Goal: Task Accomplishment & Management: Manage account settings

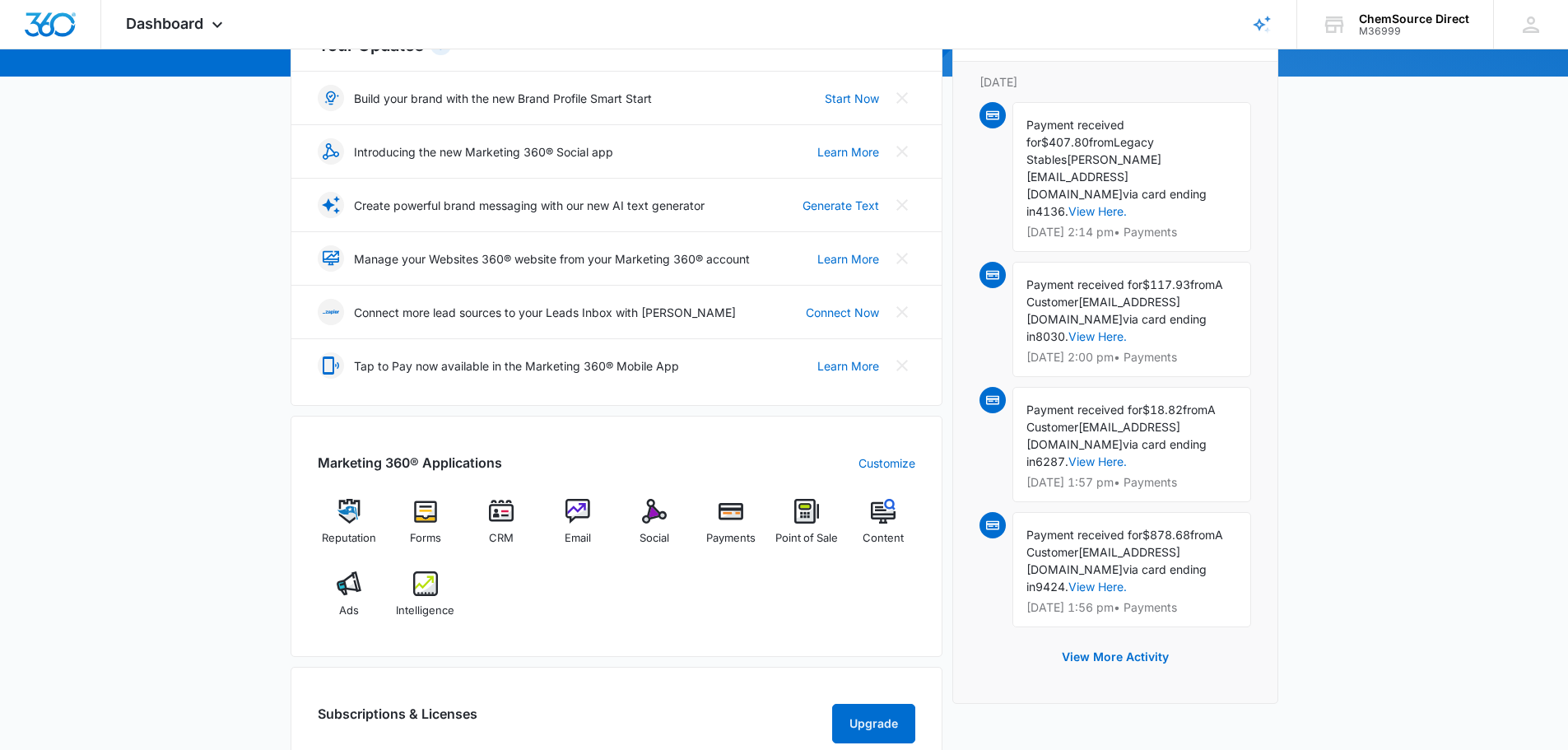
scroll to position [247, 0]
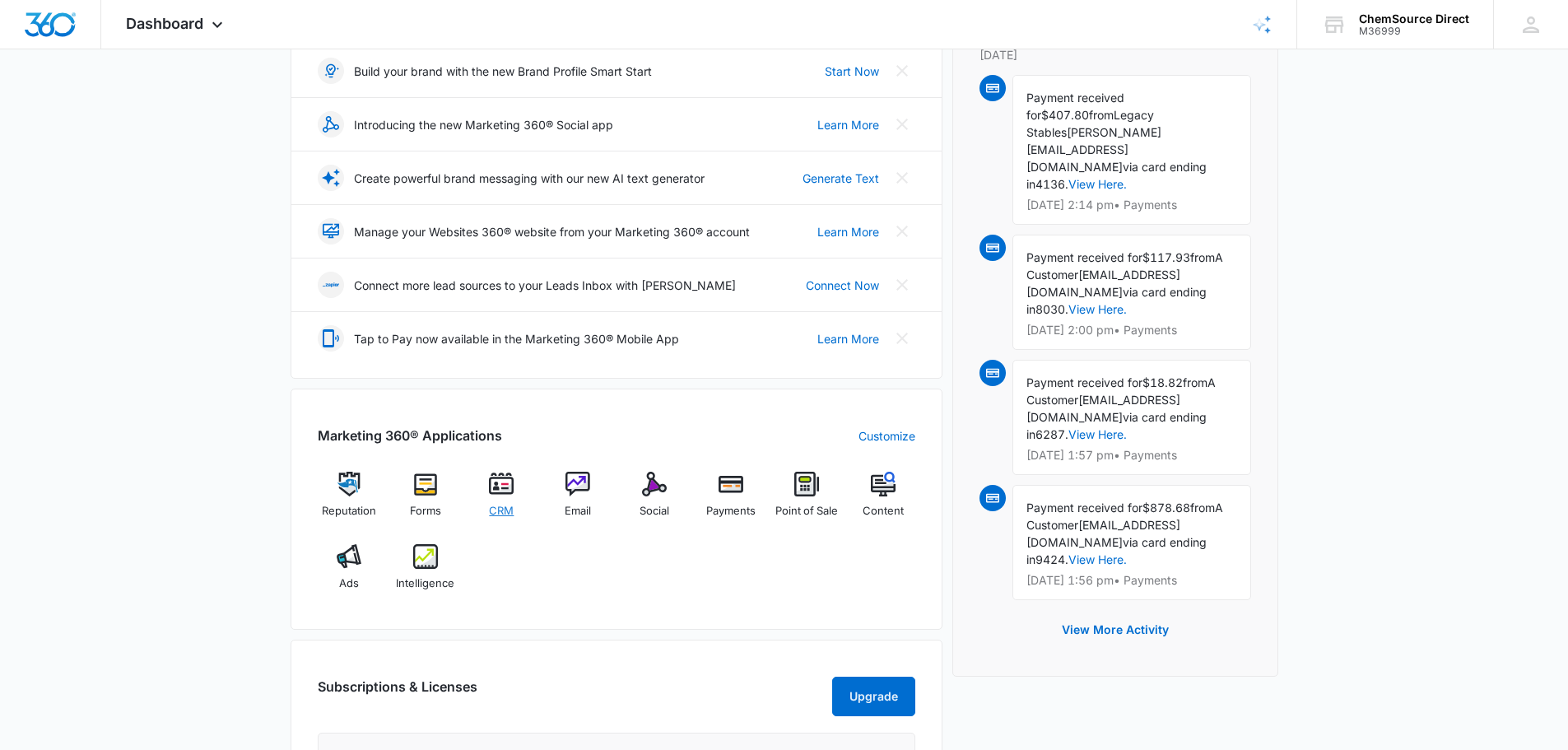
click at [508, 481] on img at bounding box center [501, 484] width 25 height 25
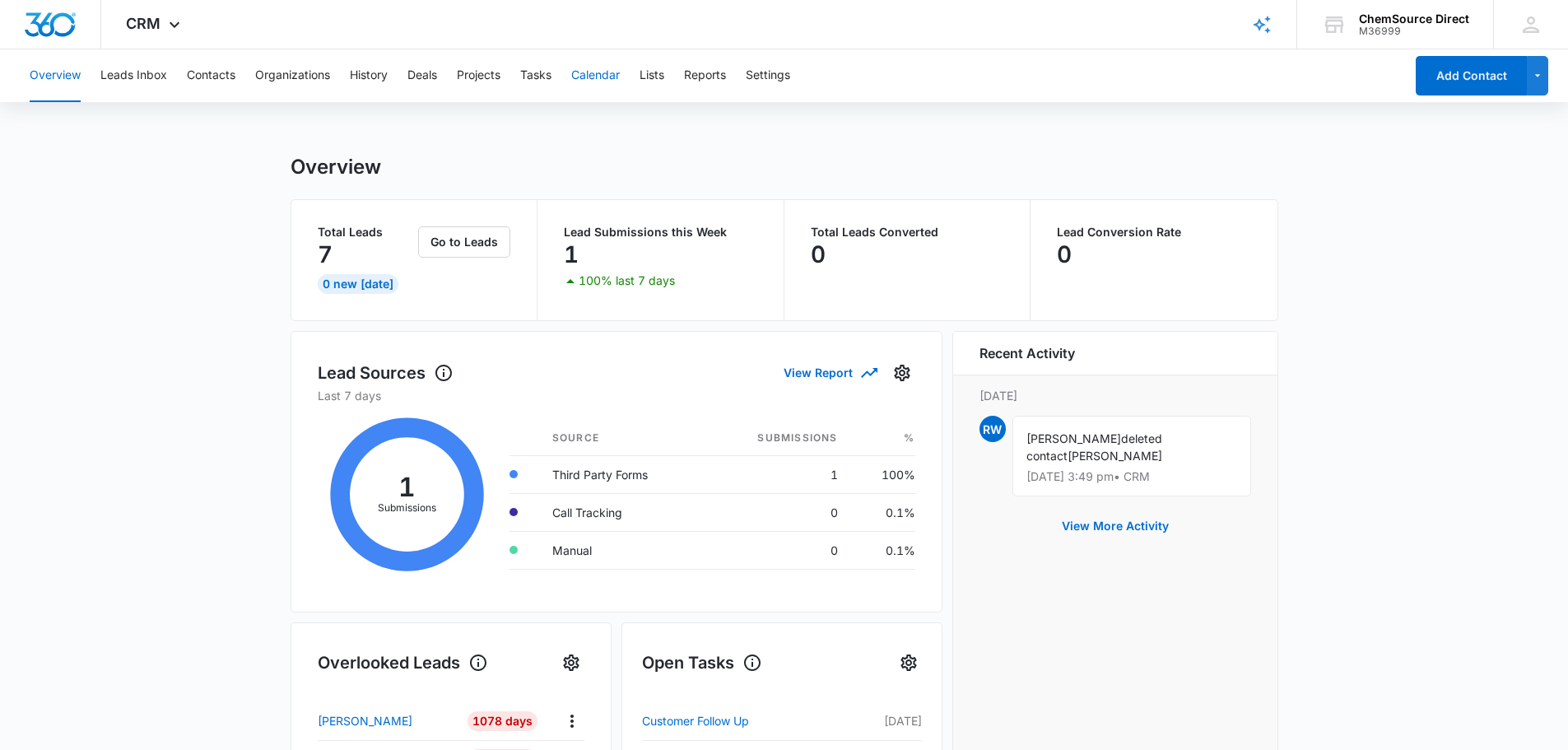
click at [612, 75] on button "Calendar" at bounding box center [595, 76] width 49 height 53
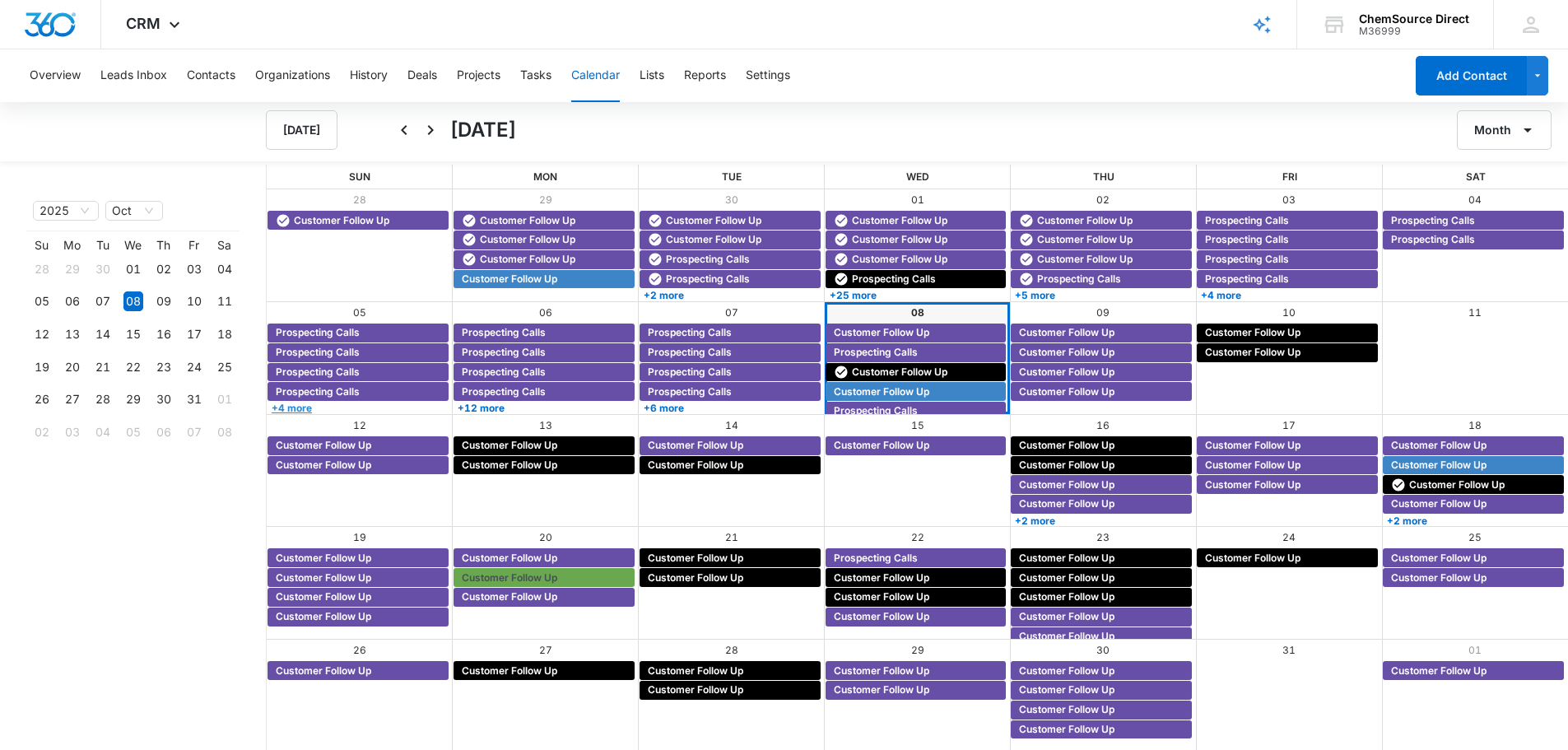
click at [396, 406] on link "+4 more" at bounding box center [358, 408] width 181 height 12
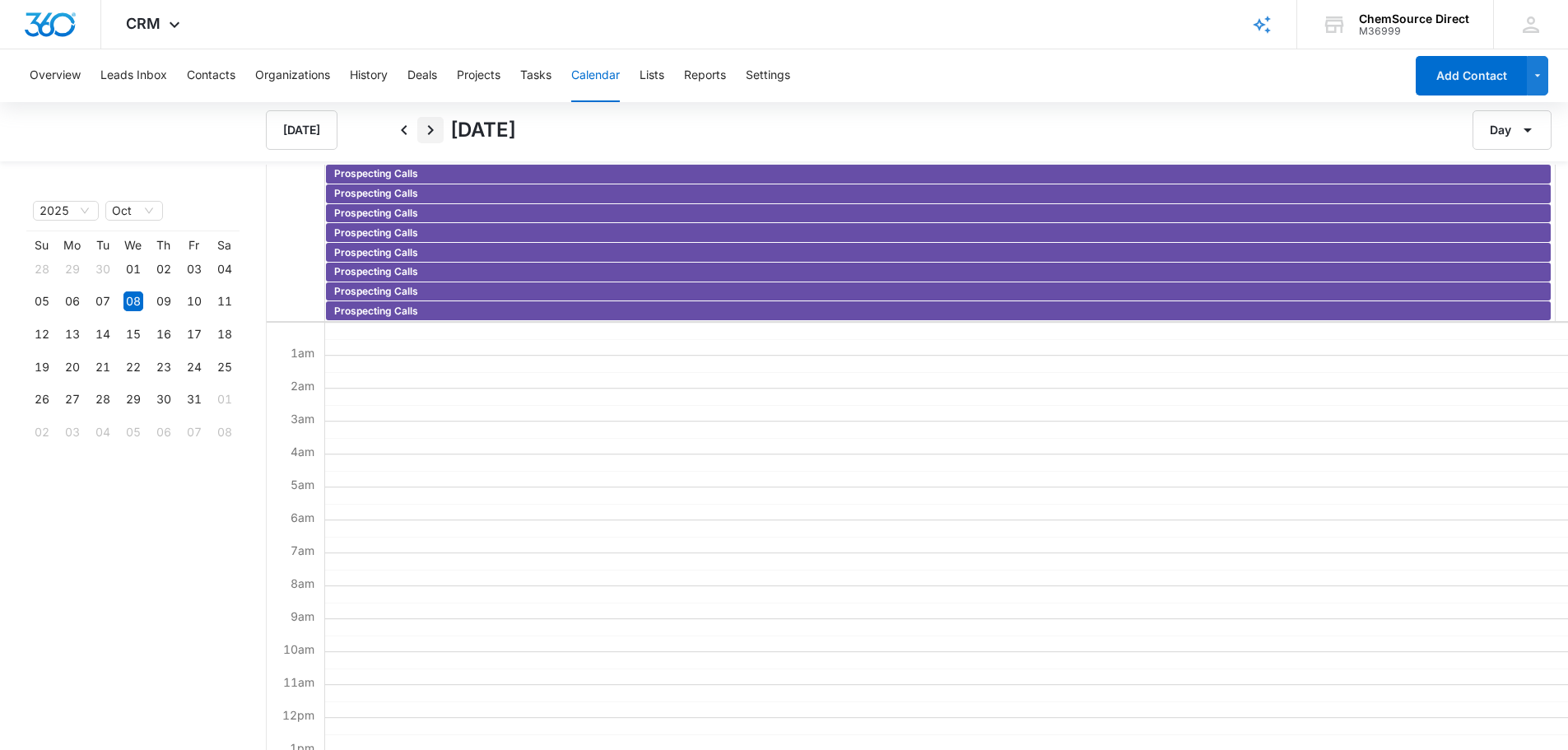
click at [434, 125] on icon "Next" at bounding box center [430, 130] width 19 height 19
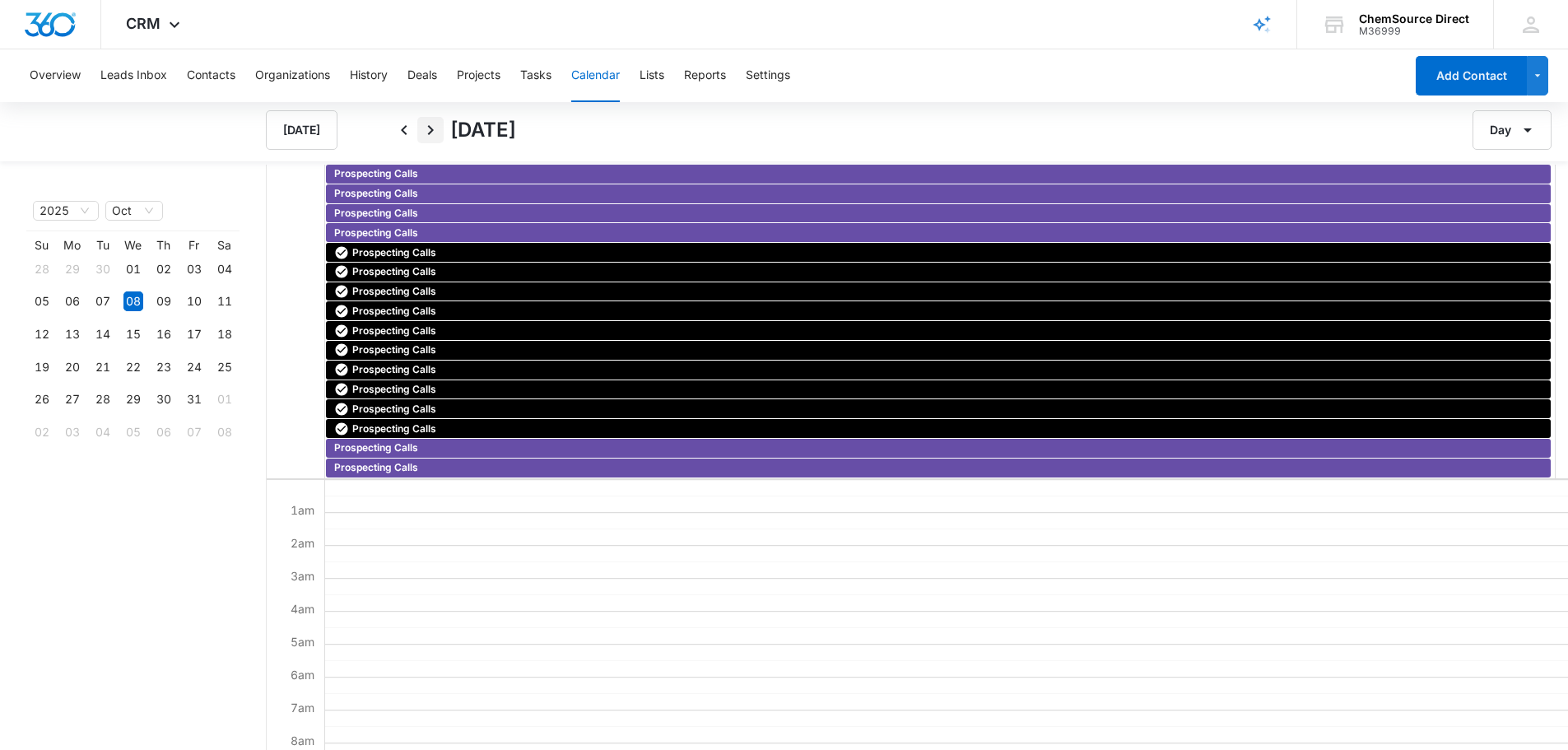
click at [435, 125] on icon "Next" at bounding box center [430, 130] width 19 height 19
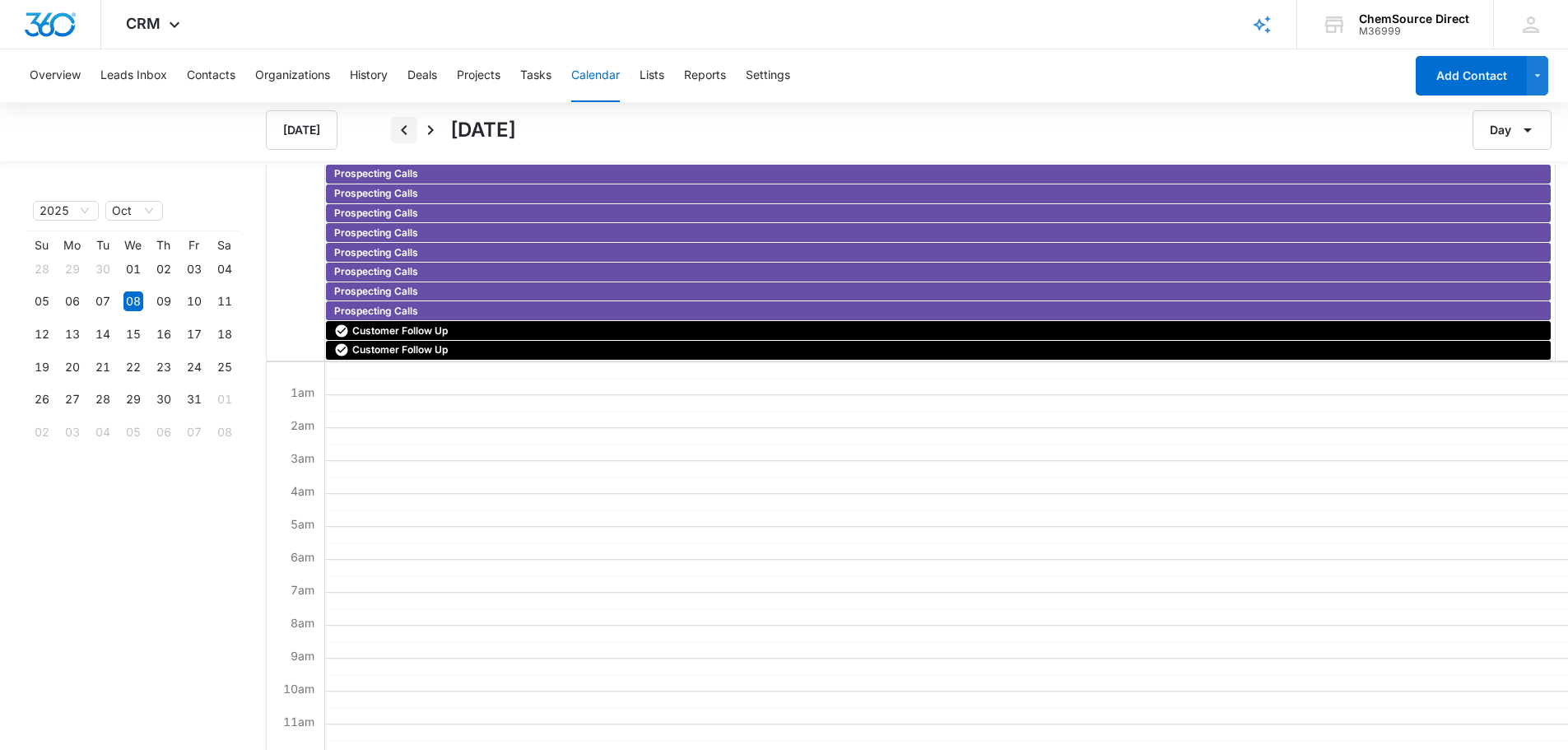
click at [403, 133] on icon "Back" at bounding box center [404, 130] width 19 height 19
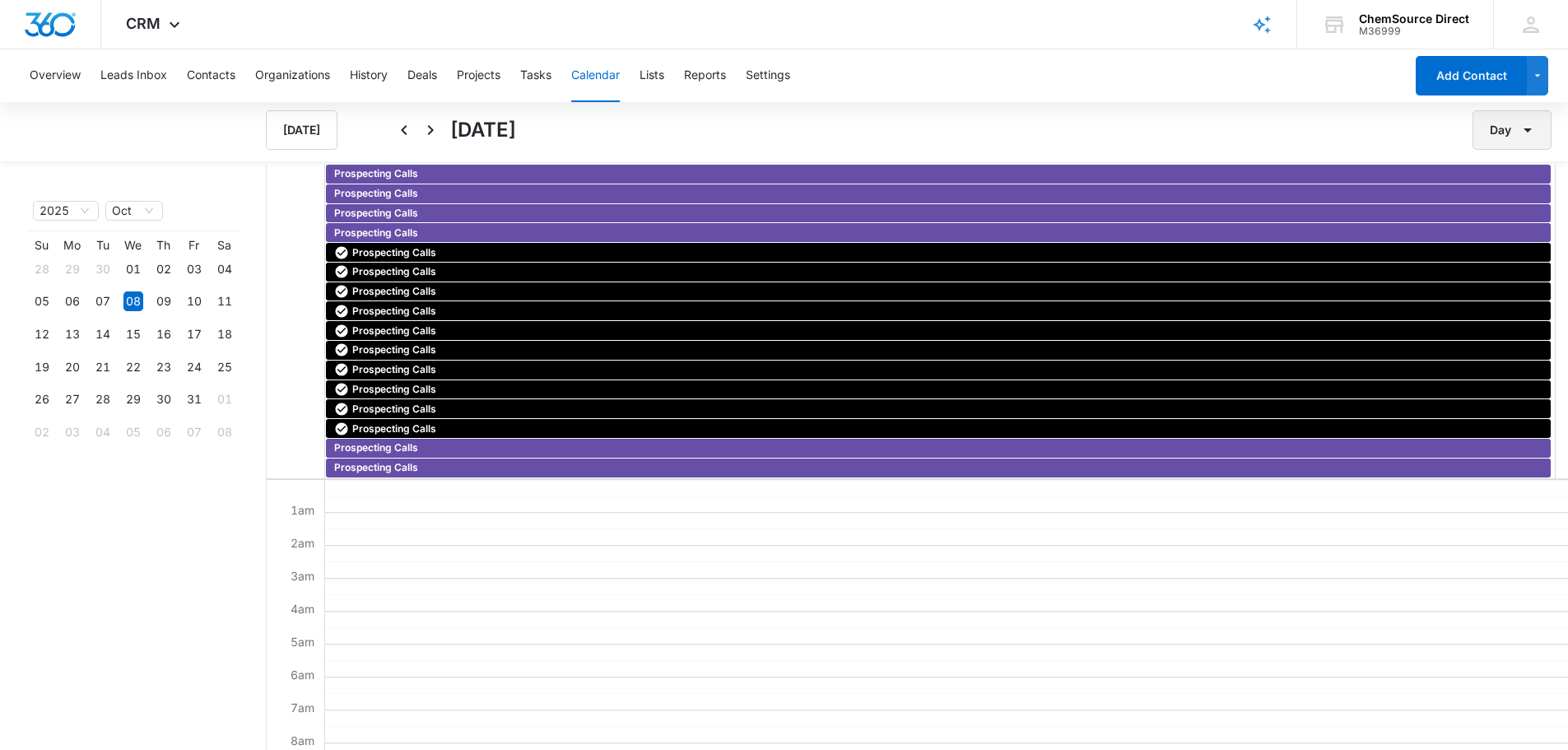
click at [1510, 130] on button "Day" at bounding box center [1512, 130] width 79 height 40
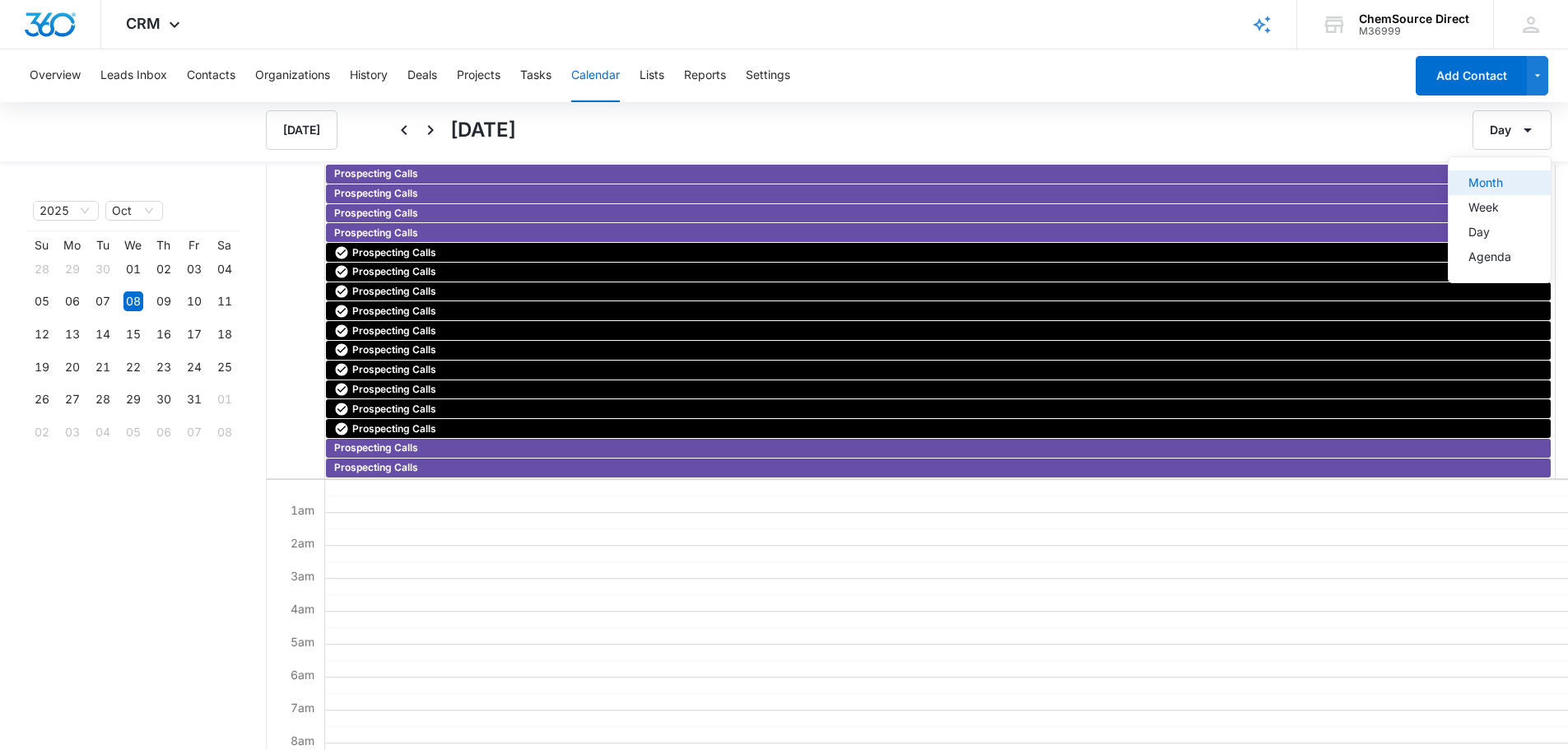
click at [1490, 181] on div "Month" at bounding box center [1489, 182] width 42 height 11
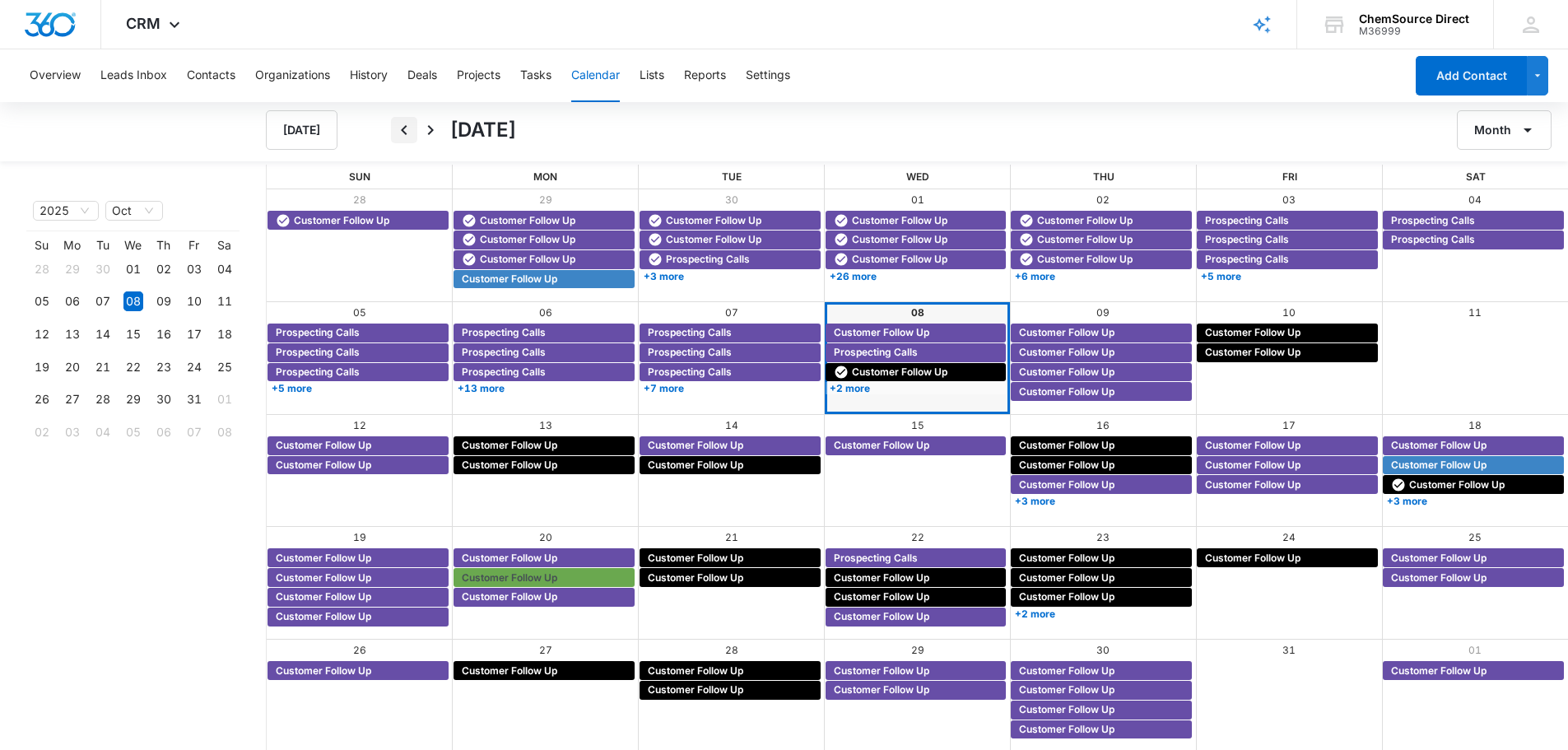
click at [403, 130] on icon "Back" at bounding box center [404, 130] width 19 height 19
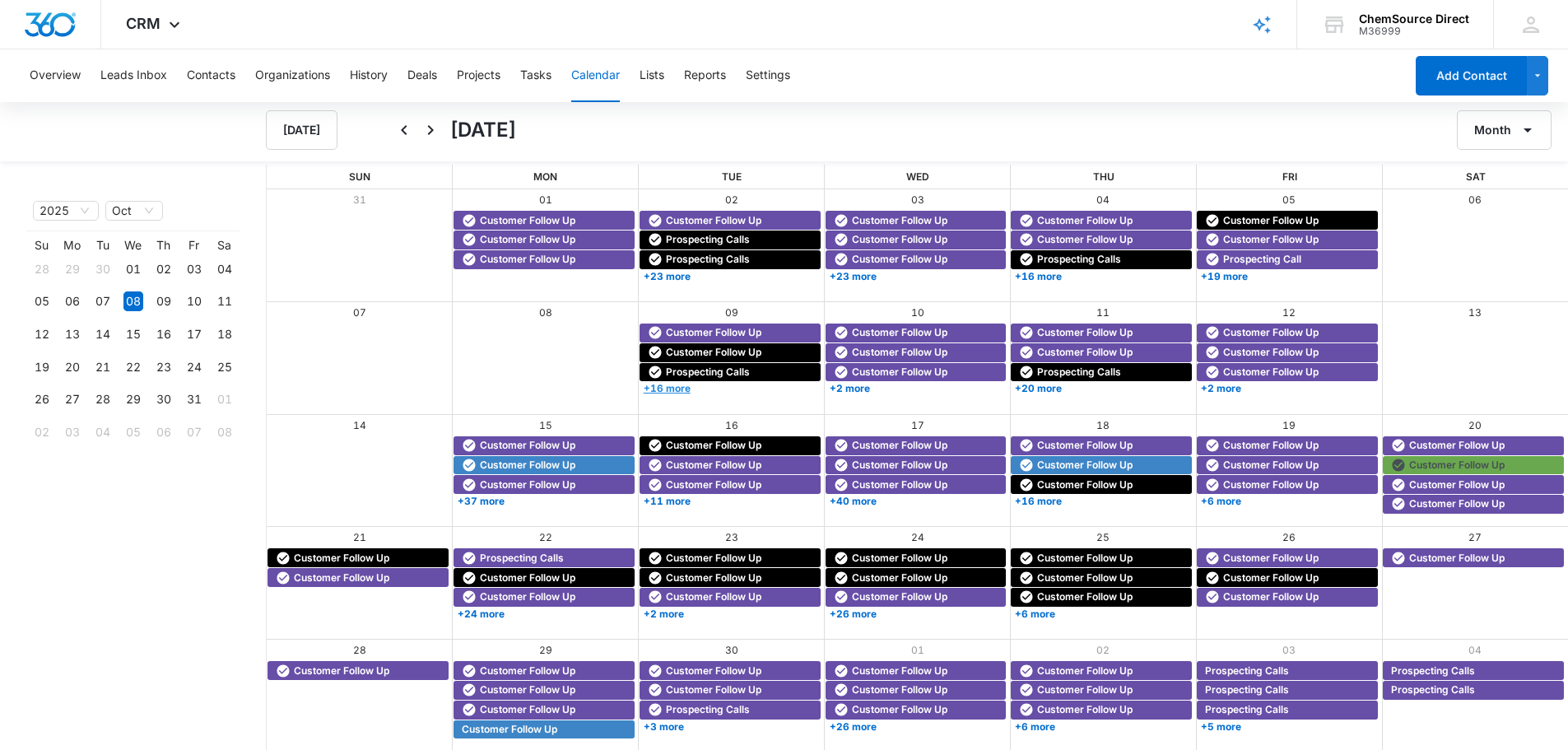
click at [695, 392] on link "+16 more" at bounding box center [730, 389] width 181 height 12
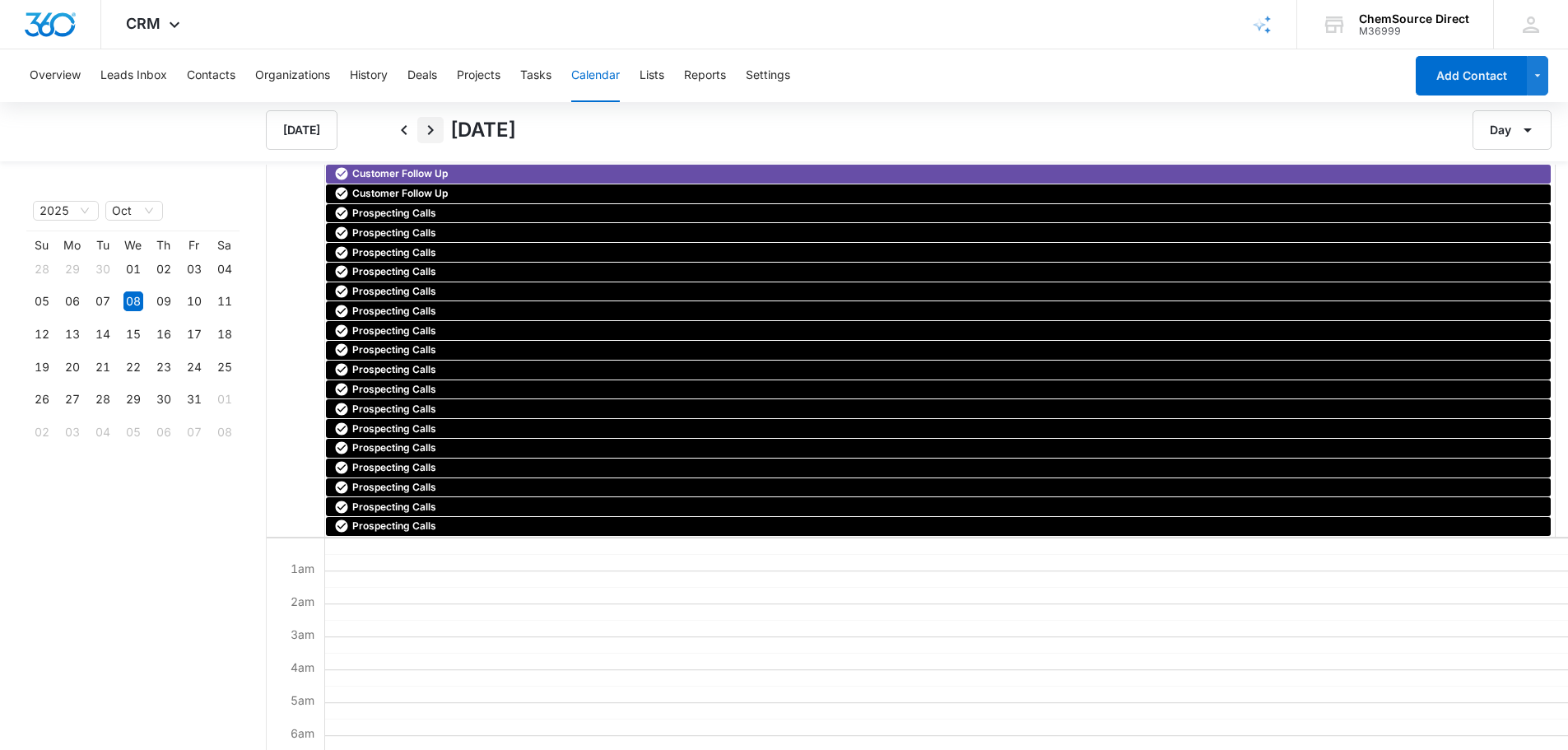
click at [430, 130] on icon "Next" at bounding box center [430, 130] width 19 height 19
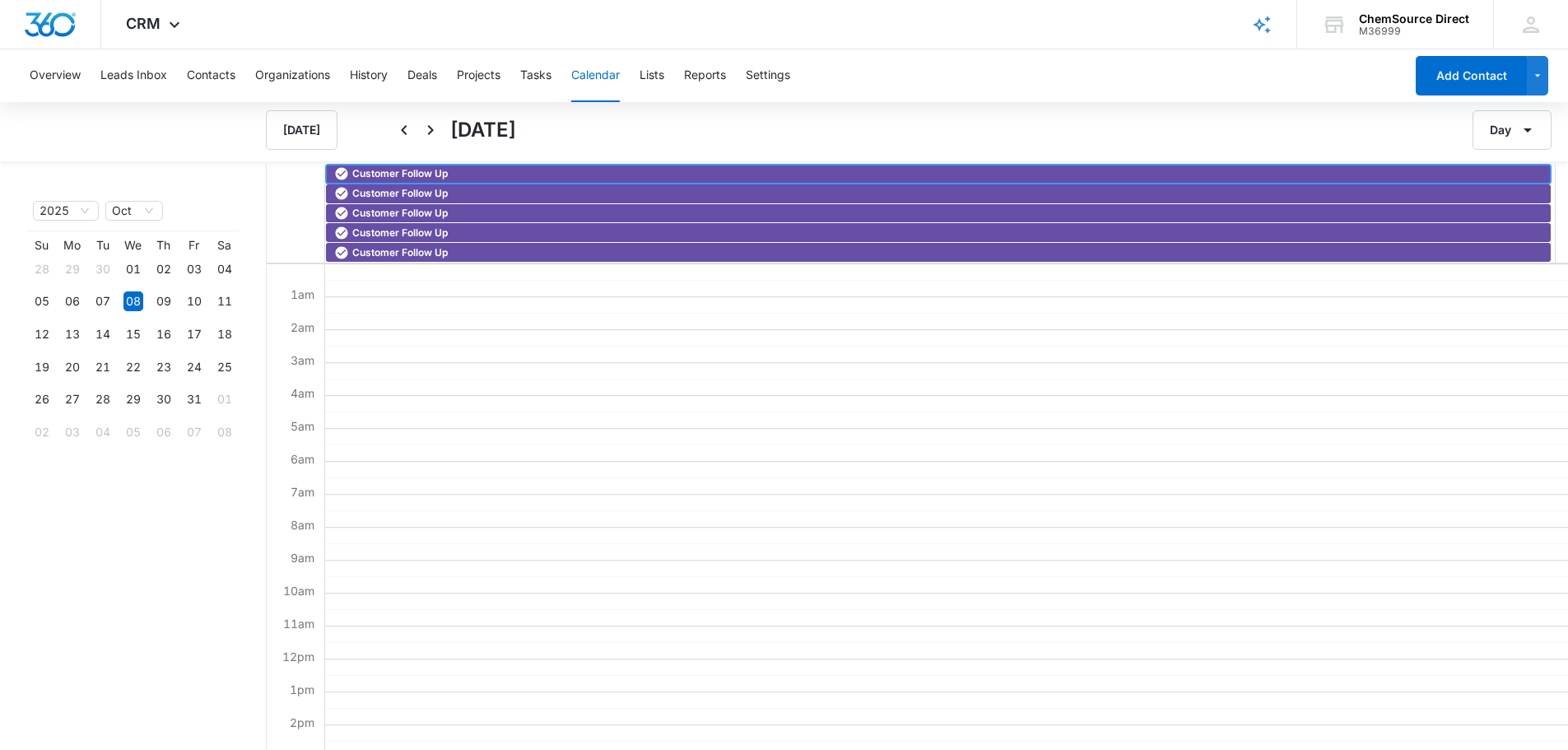
click at [427, 174] on span "Customer Follow Up" at bounding box center [400, 173] width 95 height 15
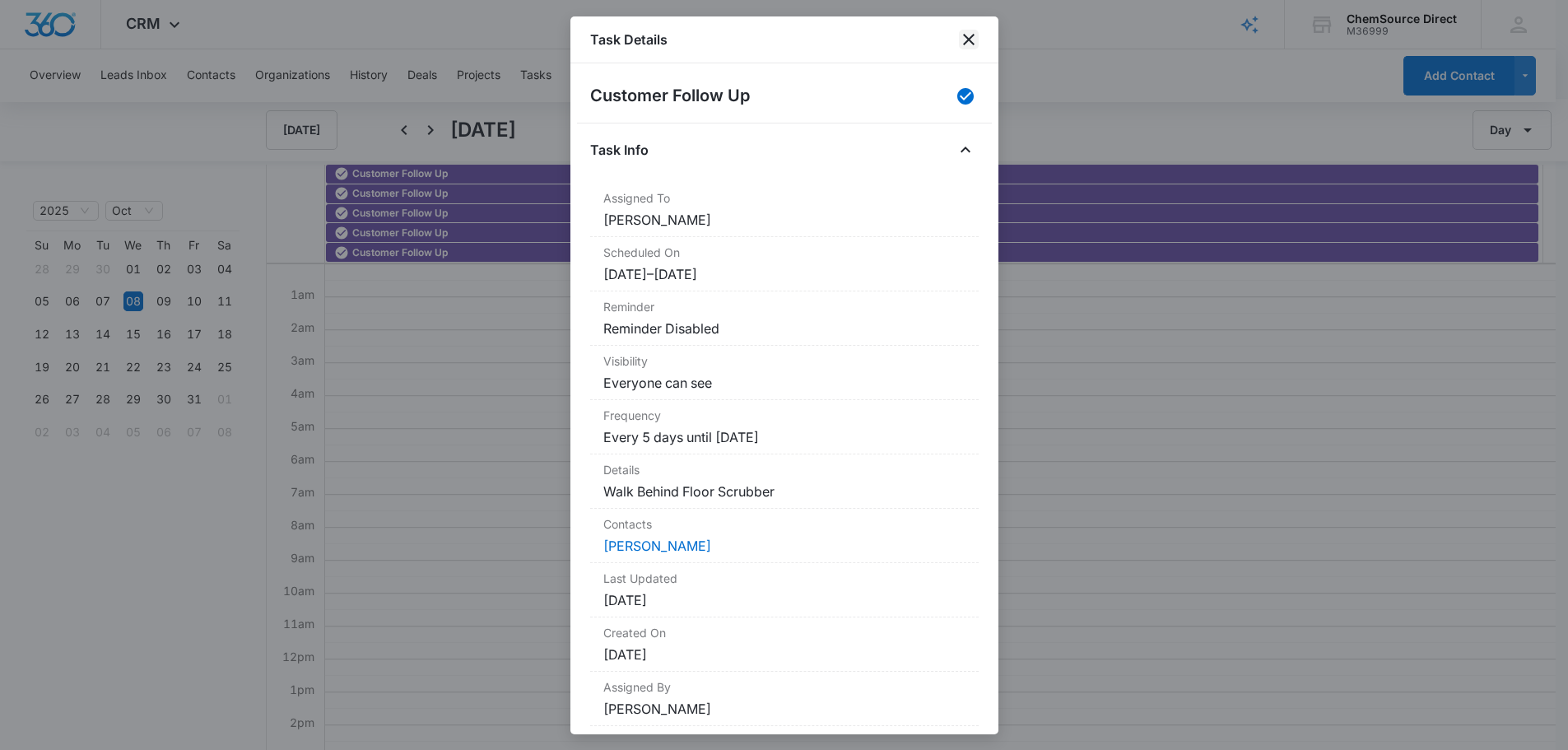
click at [977, 37] on icon "close" at bounding box center [969, 40] width 19 height 19
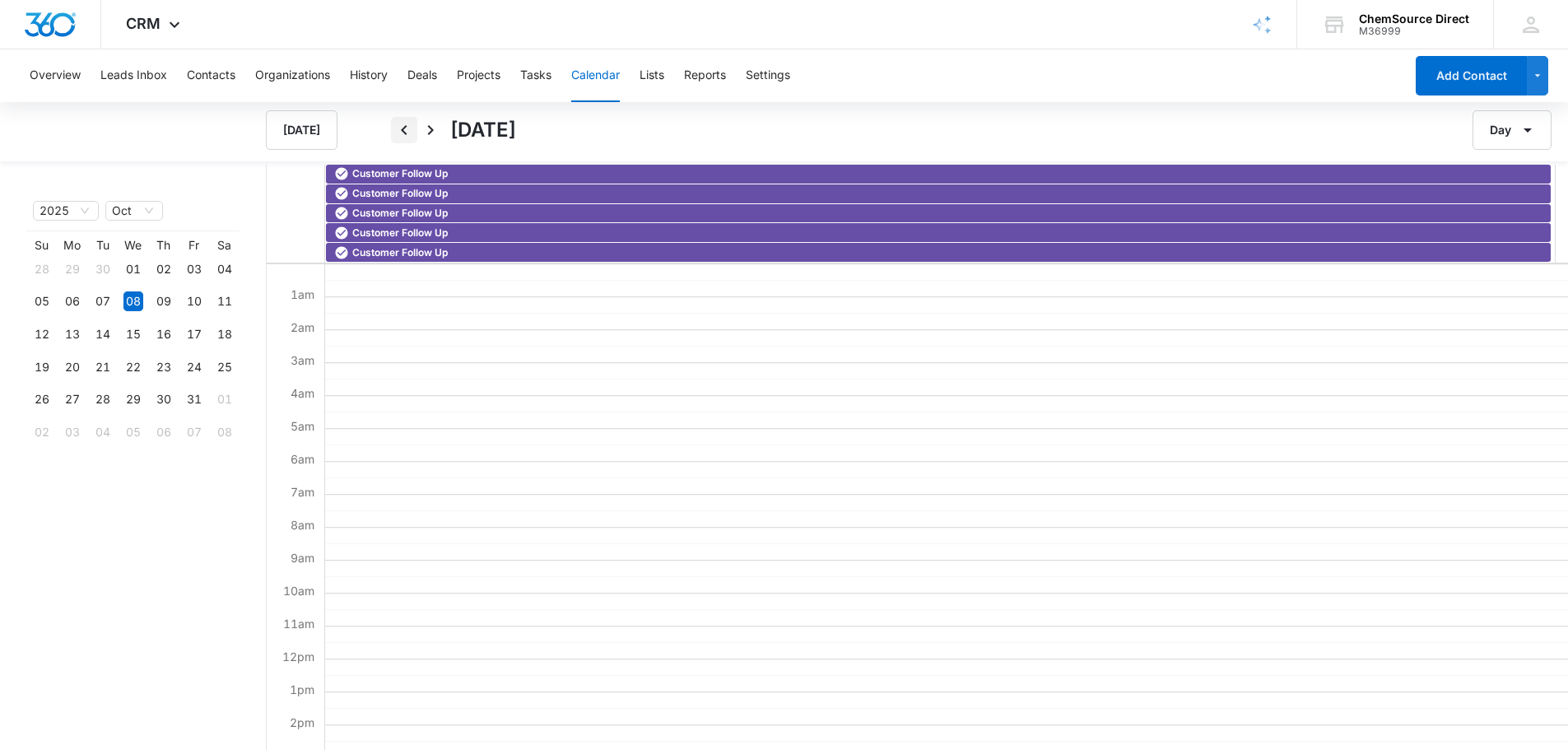
click at [395, 133] on button "Back" at bounding box center [404, 130] width 26 height 27
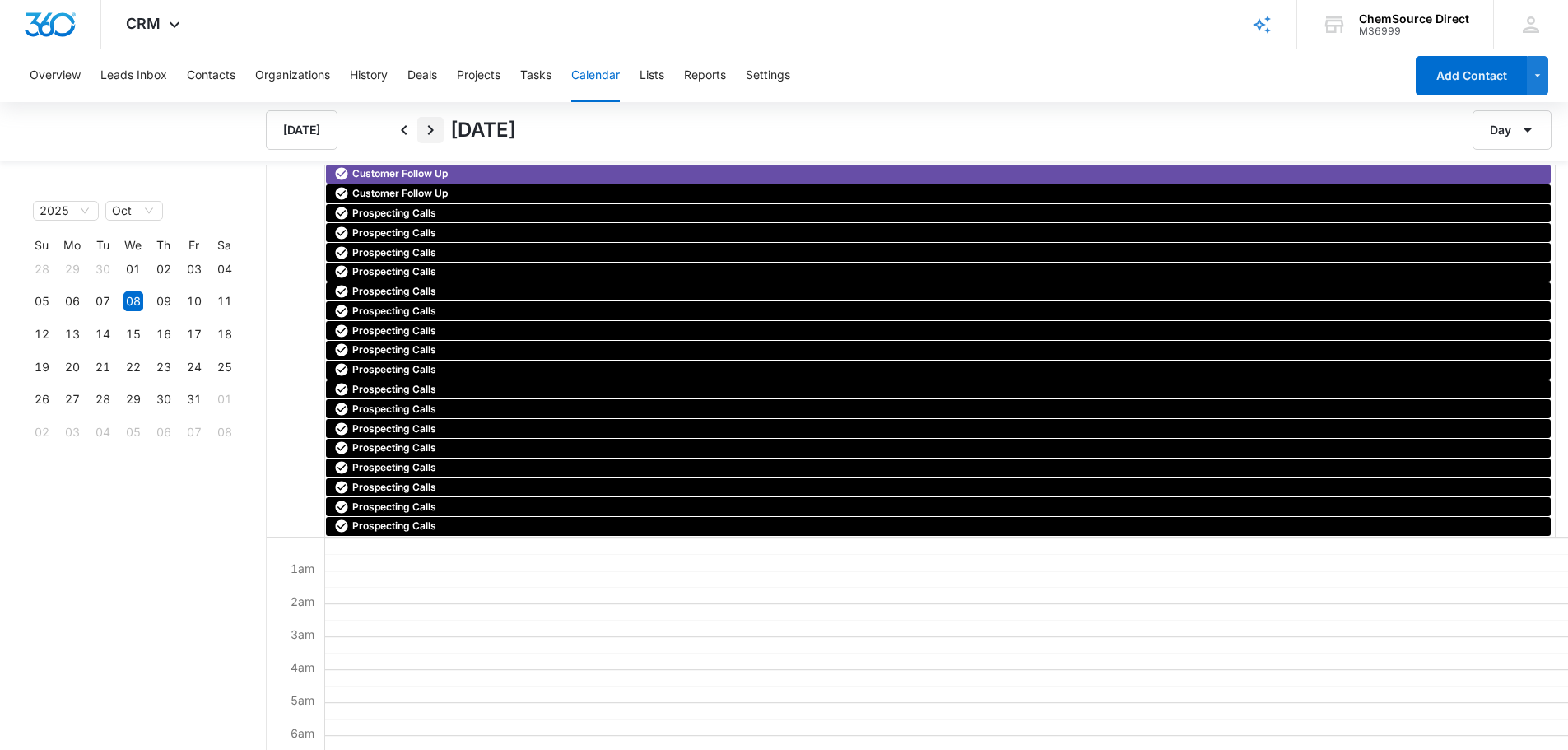
click at [433, 129] on icon "Next" at bounding box center [431, 130] width 6 height 10
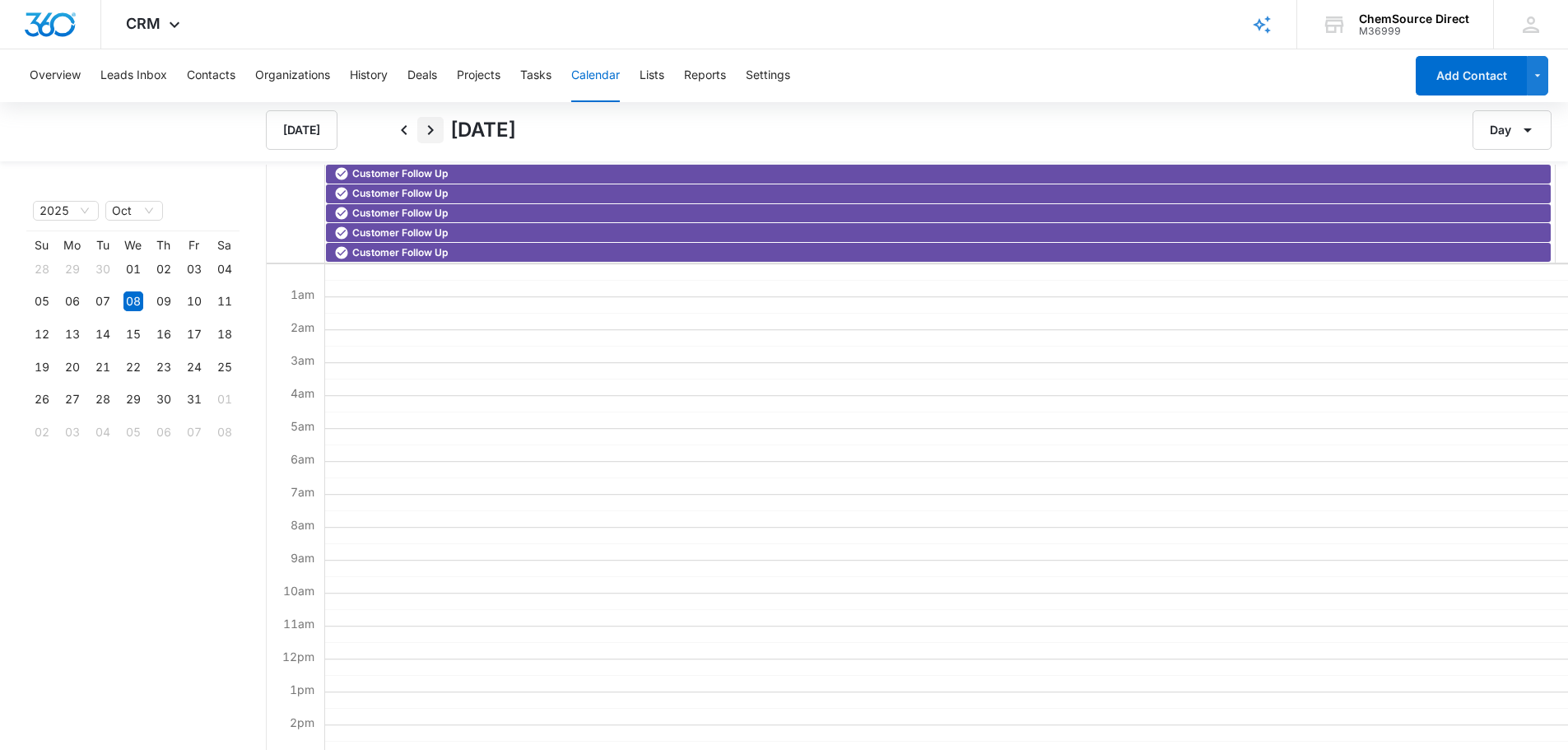
click at [433, 129] on icon "Next" at bounding box center [431, 130] width 6 height 10
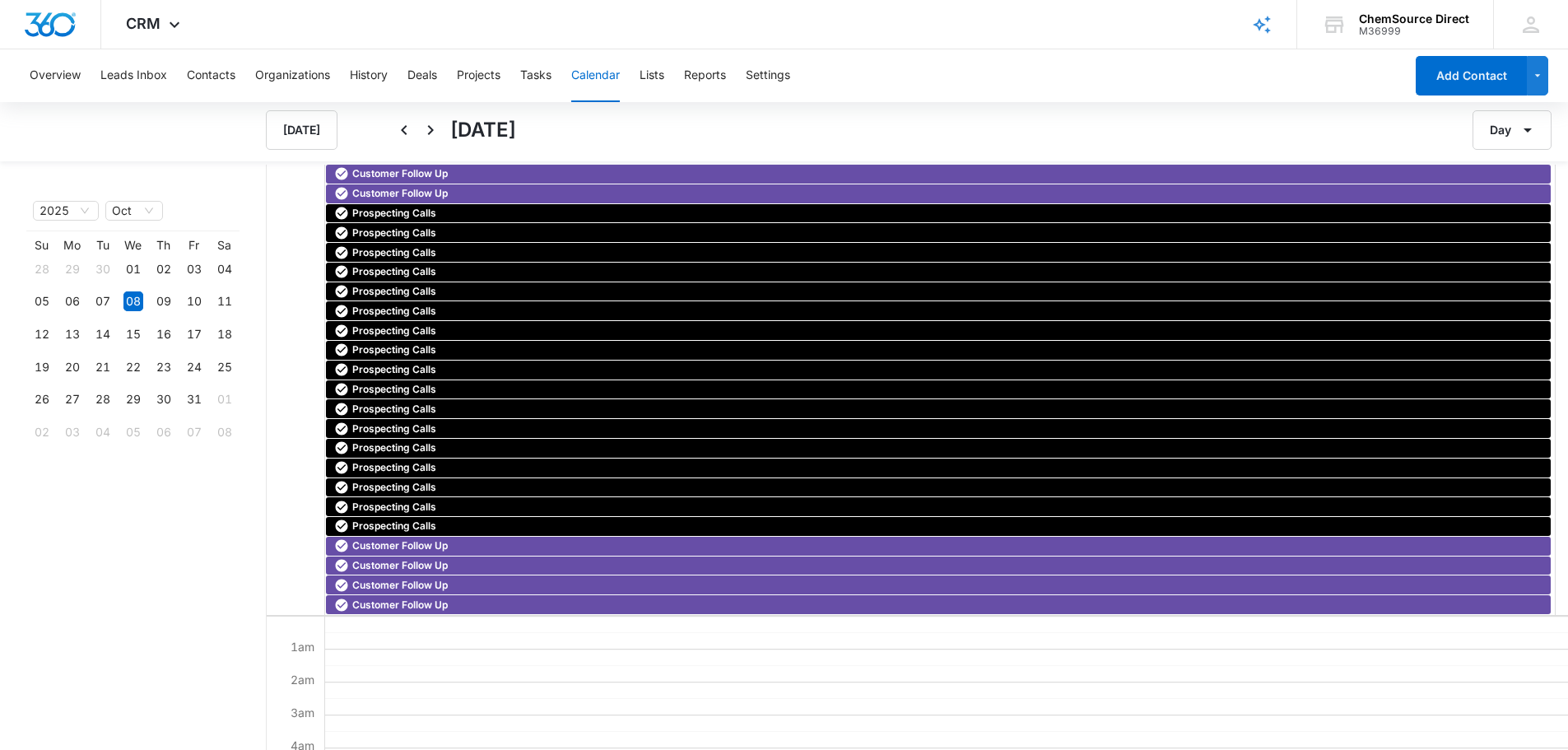
click at [433, 129] on icon "Next" at bounding box center [430, 130] width 19 height 19
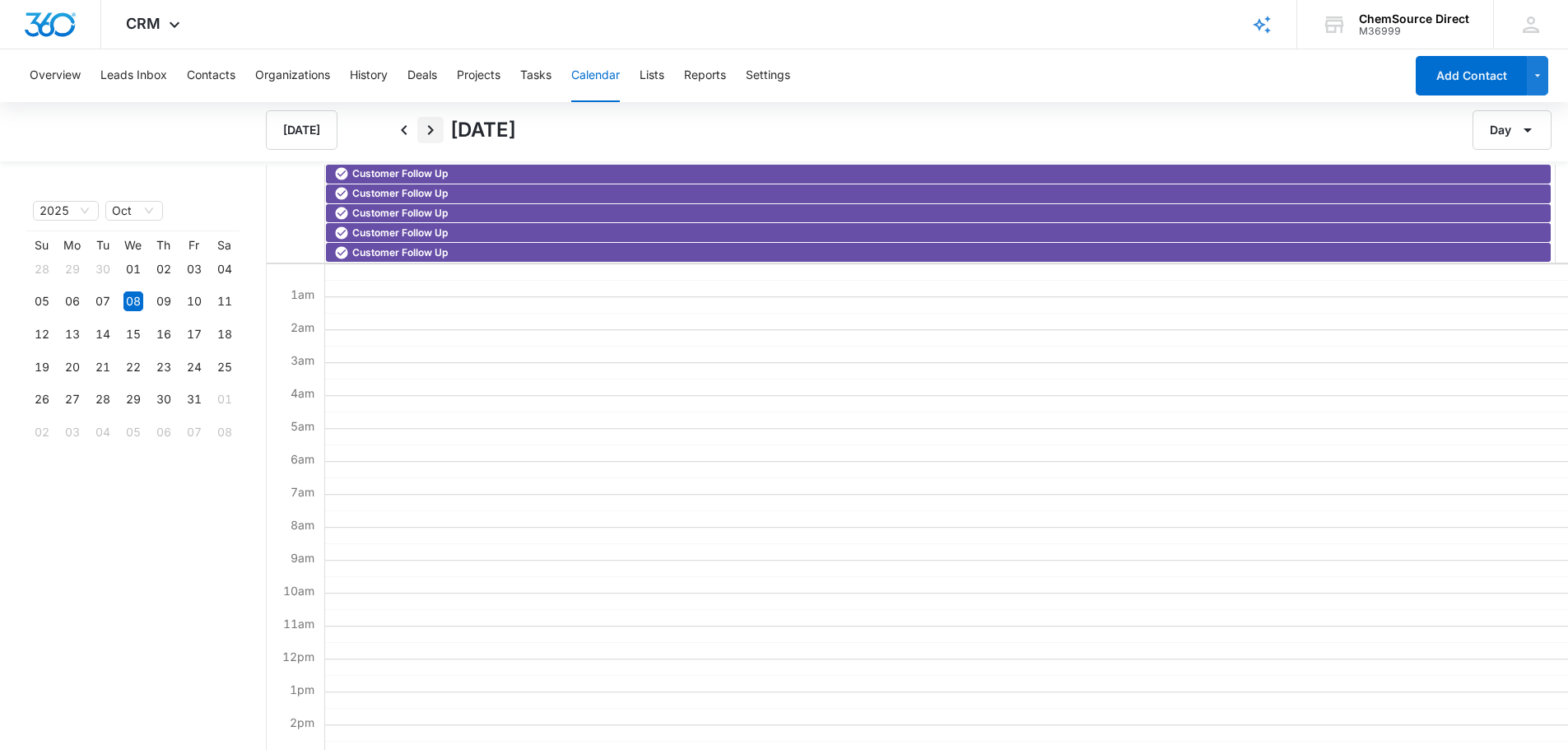
click at [433, 129] on icon "Next" at bounding box center [430, 130] width 19 height 19
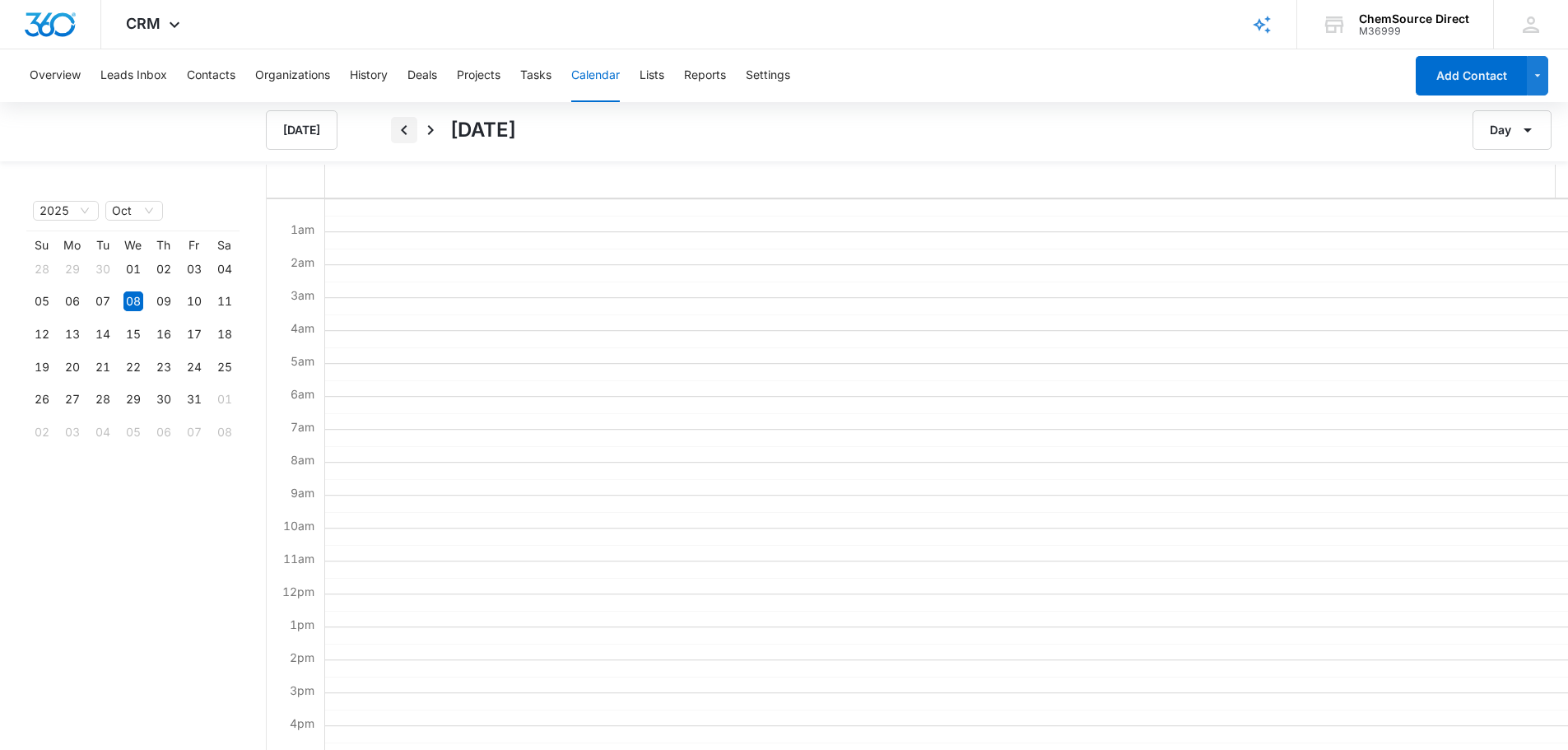
click at [399, 130] on icon "Back" at bounding box center [404, 130] width 19 height 19
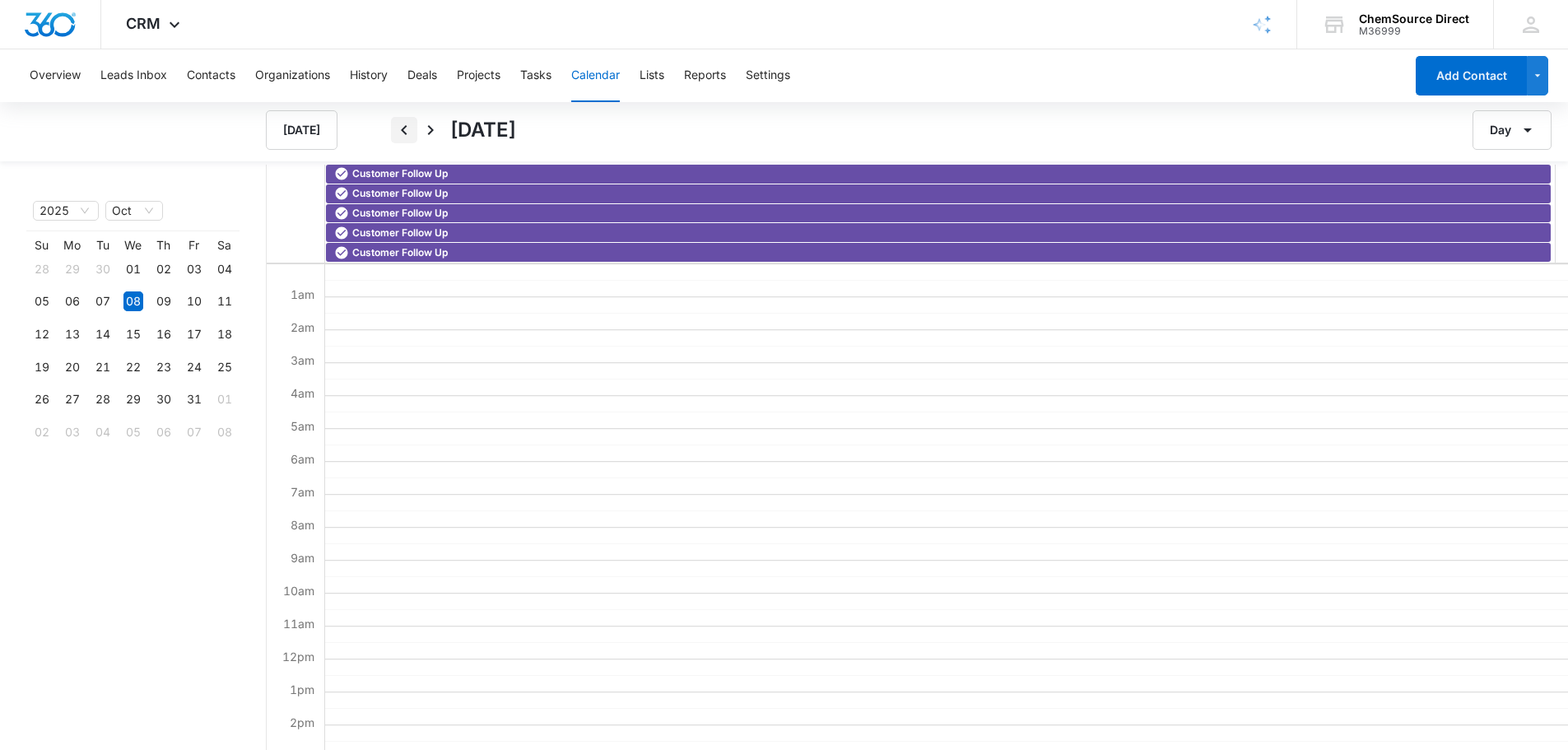
click at [399, 130] on icon "Back" at bounding box center [404, 130] width 19 height 19
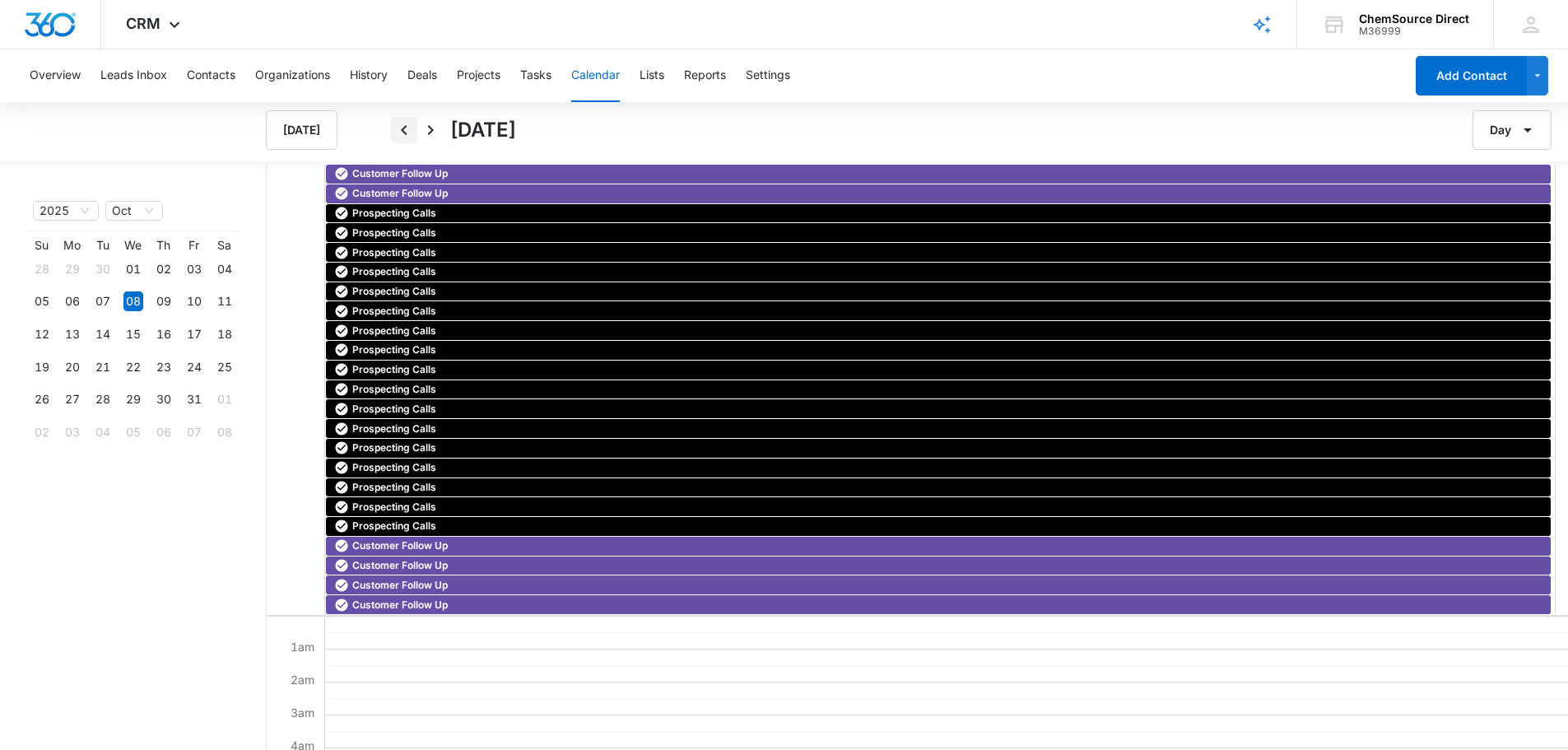
click at [400, 129] on icon "Back" at bounding box center [404, 130] width 19 height 19
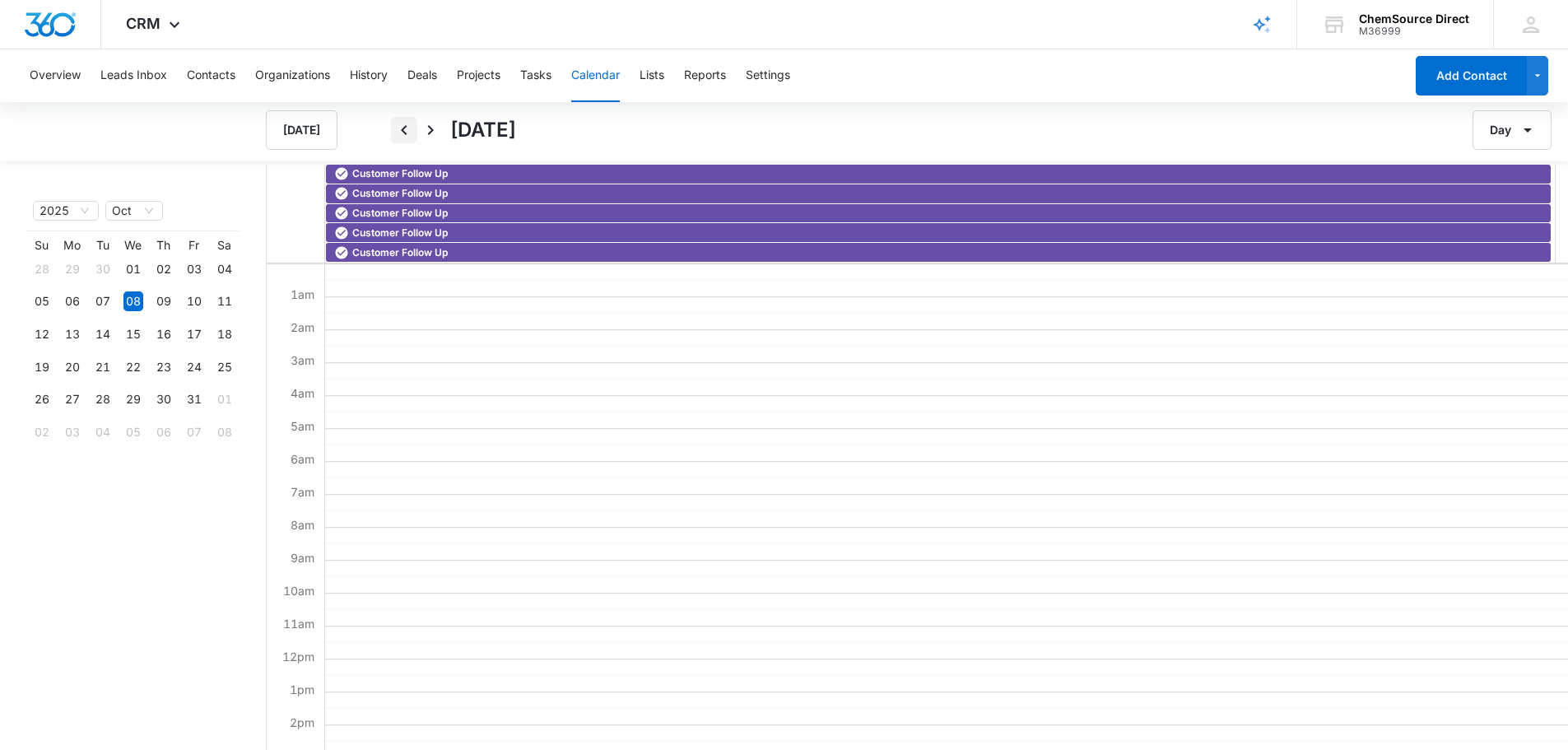
click at [400, 129] on icon "Back" at bounding box center [404, 130] width 19 height 19
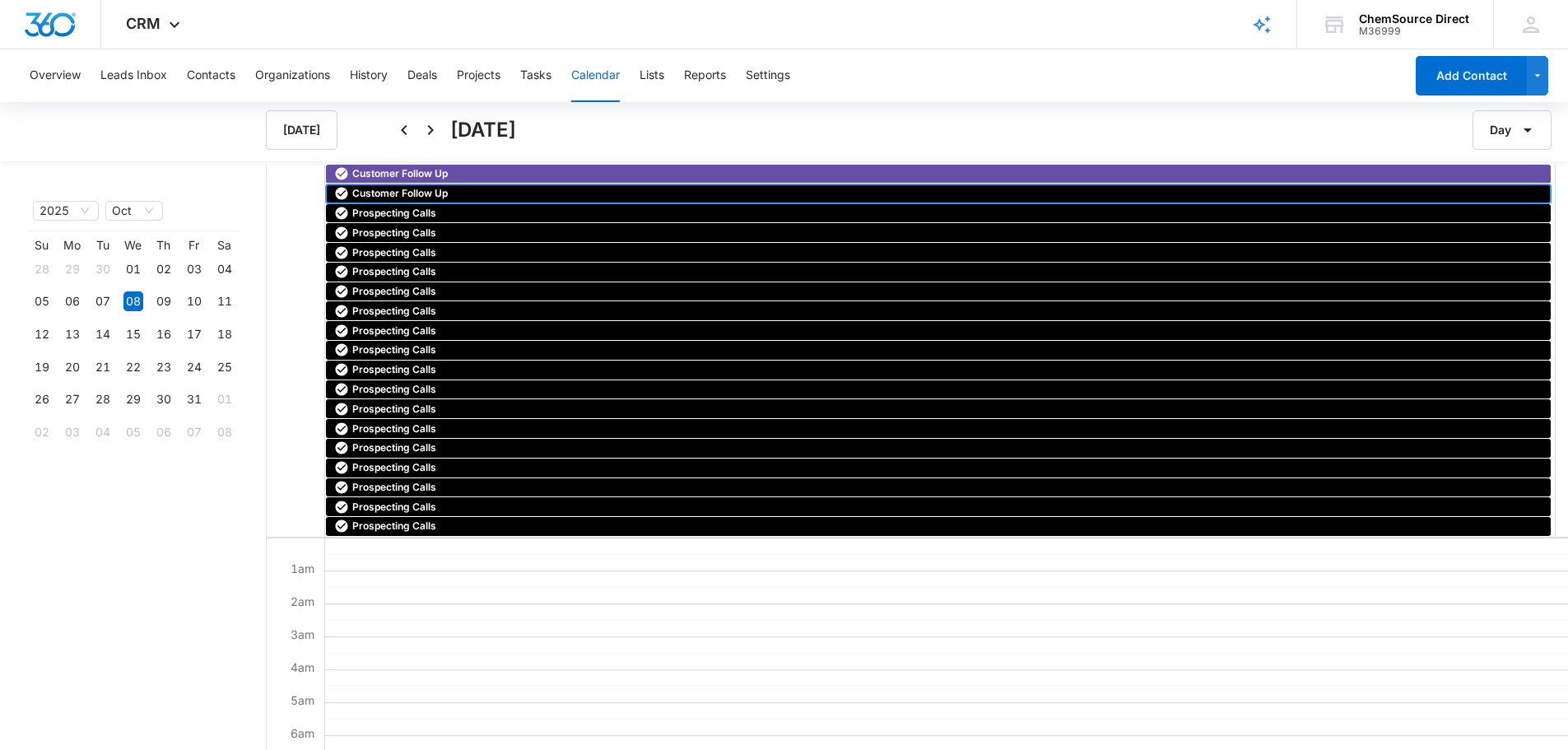
click at [398, 192] on span "Customer Follow Up" at bounding box center [400, 193] width 95 height 15
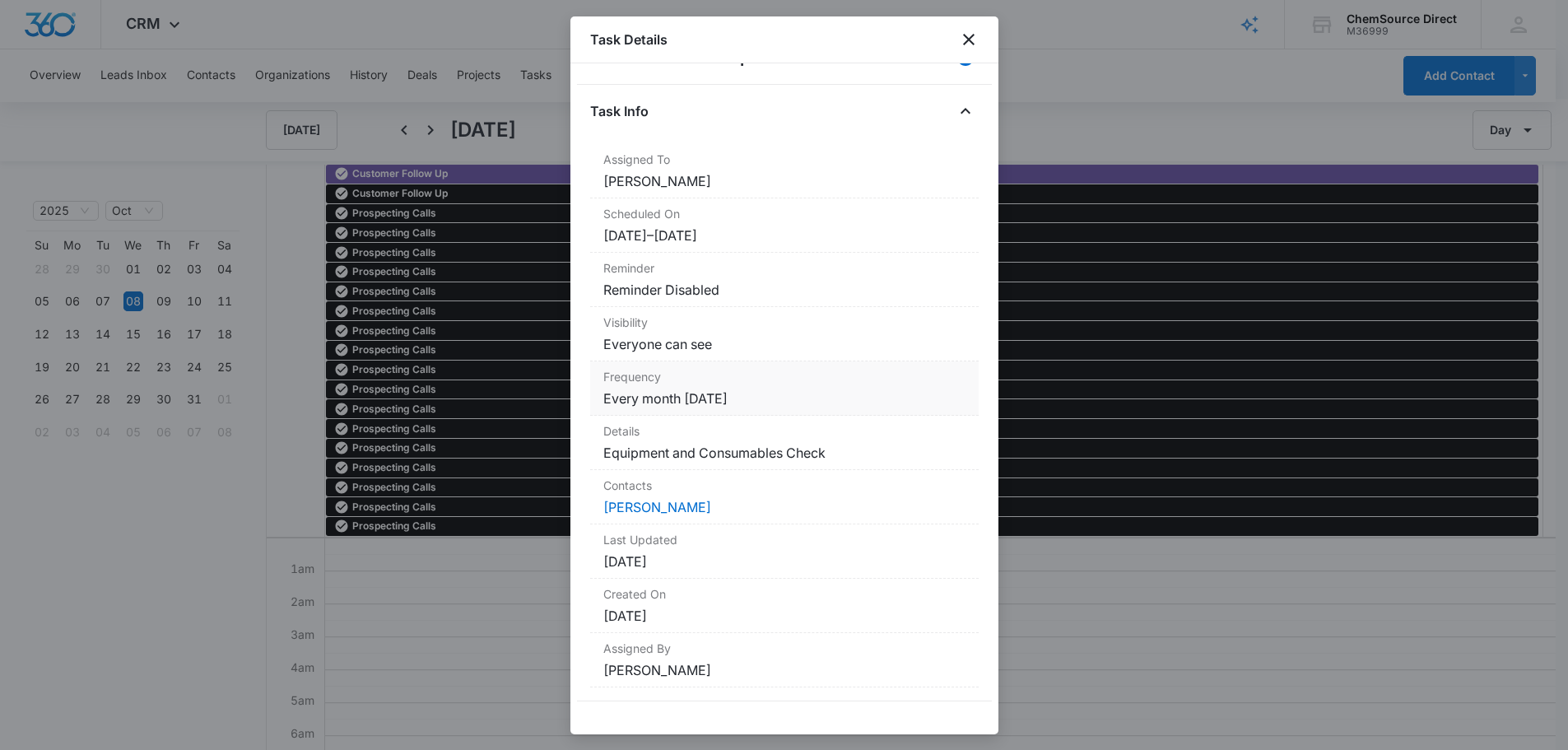
scroll to position [2, 0]
click at [673, 510] on link "[PERSON_NAME]" at bounding box center [657, 507] width 108 height 17
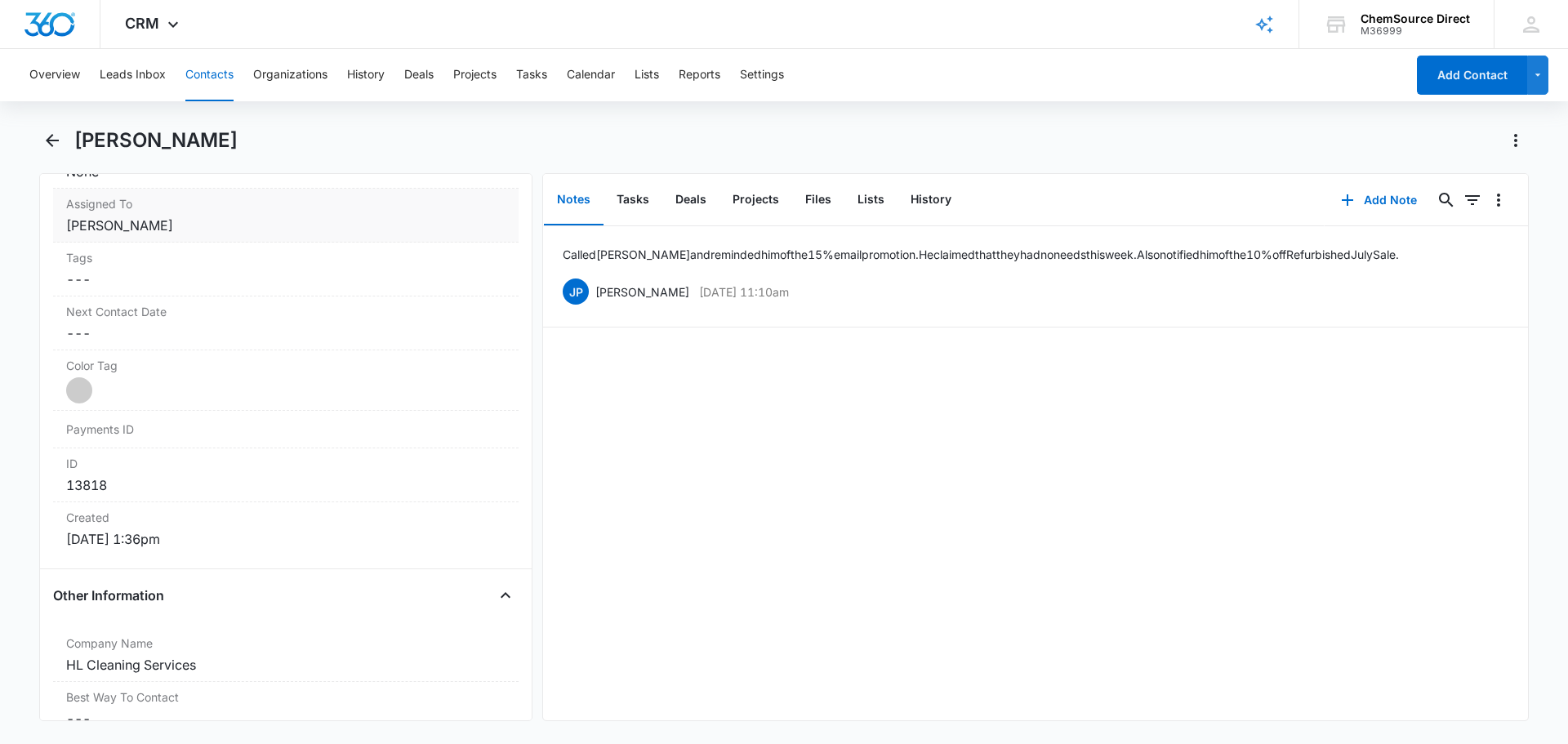
scroll to position [817, 0]
